Goal: Obtain resource: Download file/media

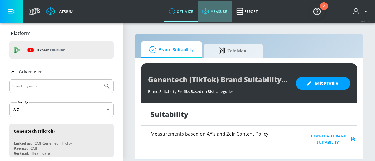
click at [221, 13] on link "measure" at bounding box center [214, 11] width 34 height 21
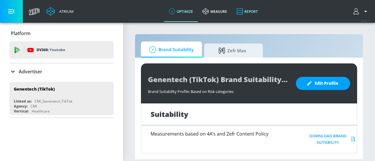
click at [244, 6] on link "Report" at bounding box center [246, 11] width 31 height 21
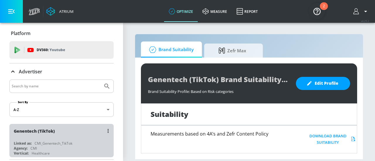
click at [77, 139] on div "Genentech (TikTok) Linked as: CMI_Genentech_TikTok Agency: CMI Vertical: Health…" at bounding box center [61, 140] width 104 height 33
click at [93, 141] on div "Linked as: CMI_Genentech_TikTok" at bounding box center [63, 143] width 98 height 5
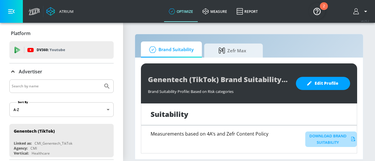
click at [318, 137] on button "Download Brand Suitability" at bounding box center [330, 140] width 51 height 16
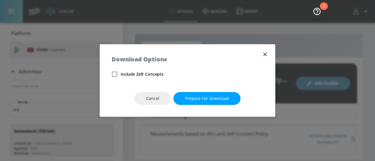
click at [267, 53] on icon "button" at bounding box center [265, 54] width 6 height 6
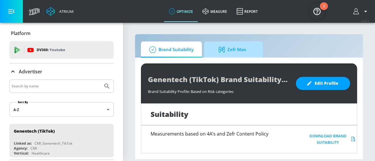
click at [232, 50] on span "Zefr Max" at bounding box center [232, 50] width 44 height 14
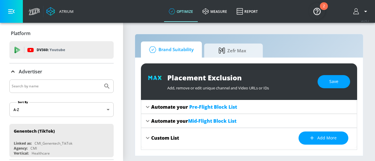
click at [188, 50] on span "Brand Suitability" at bounding box center [170, 50] width 47 height 14
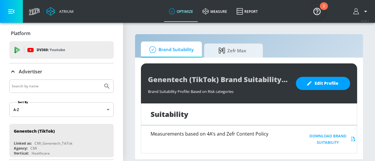
click at [3, 13] on button "button" at bounding box center [11, 11] width 23 height 23
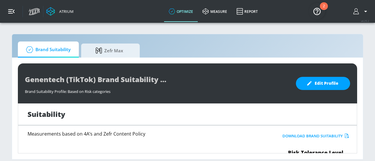
click at [8, 13] on button "button" at bounding box center [11, 11] width 23 height 23
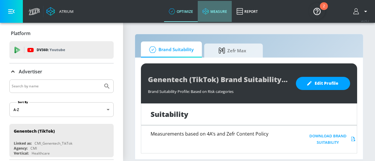
click at [213, 6] on link "measure" at bounding box center [214, 11] width 34 height 21
